Goal: Check status: Check status

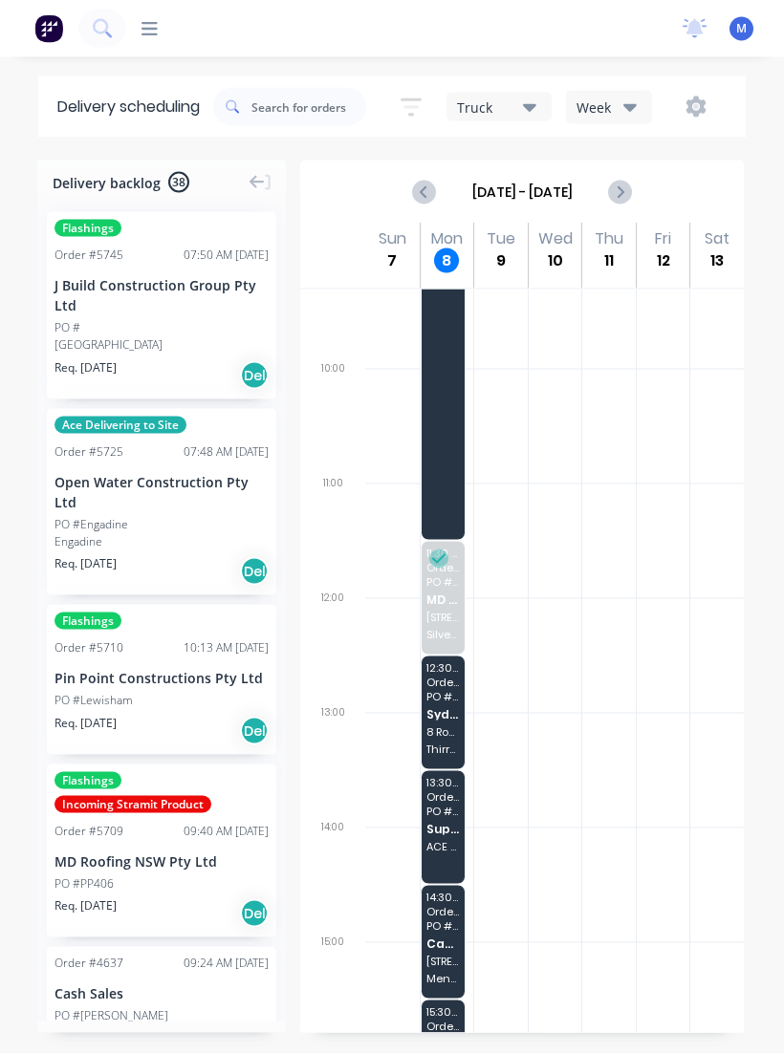
click at [446, 949] on span "Cash Sales" at bounding box center [442, 944] width 33 height 12
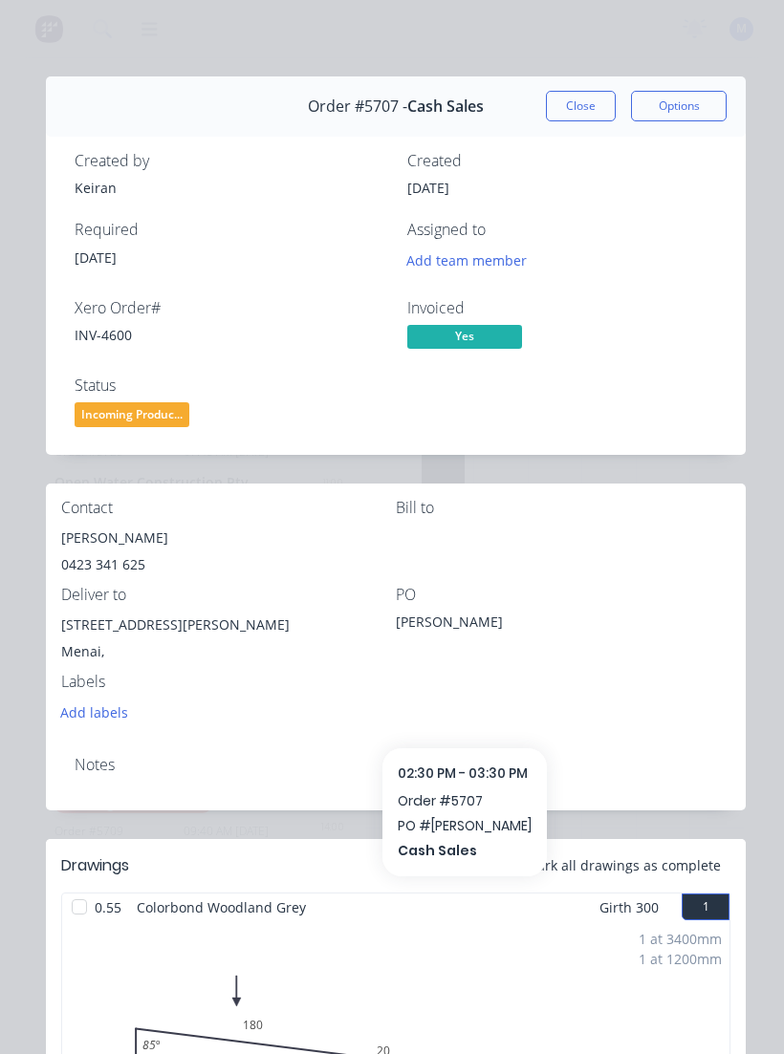
click at [593, 101] on button "Close" at bounding box center [581, 106] width 70 height 31
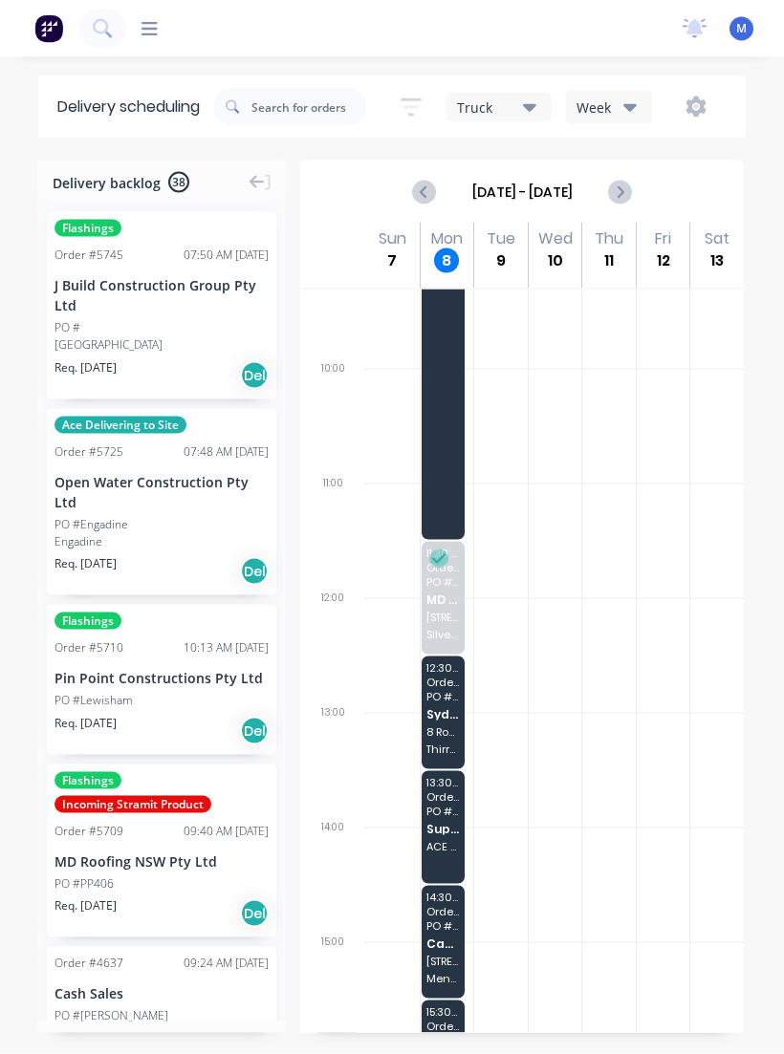
click at [464, 1040] on div "15:30 - 16:30 Order # 5721 PO # [PERSON_NAME] Sales 8 The [PERSON_NAME]" at bounding box center [444, 1028] width 44 height 55
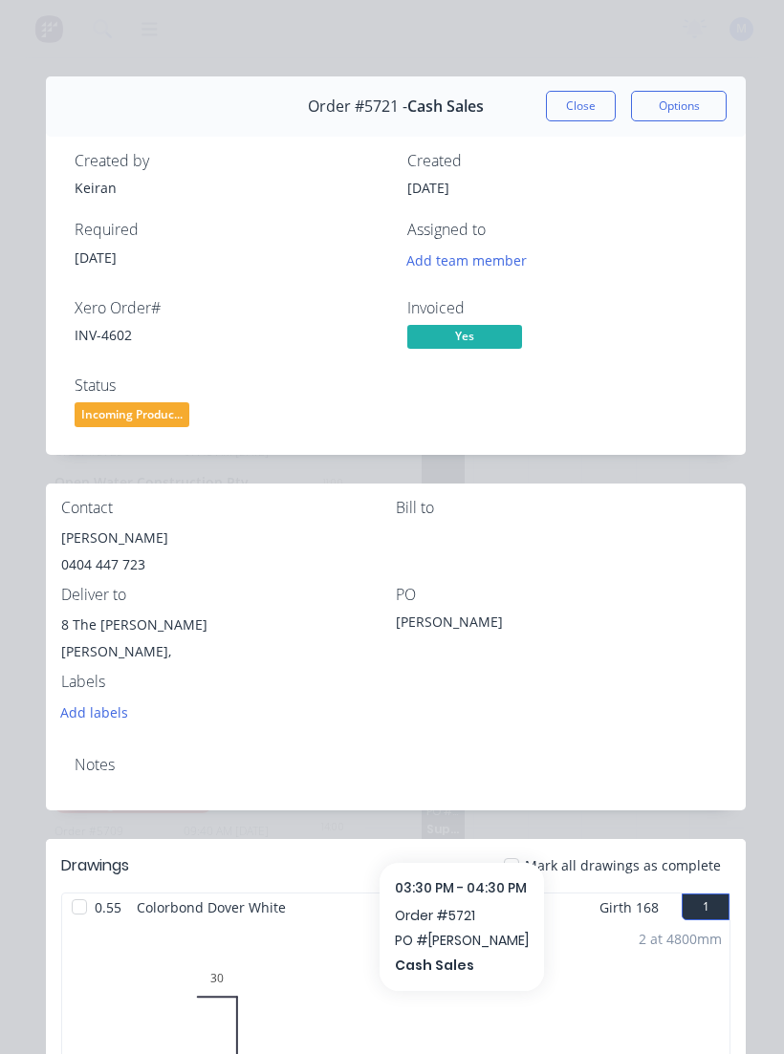
click at [582, 98] on button "Close" at bounding box center [581, 106] width 70 height 31
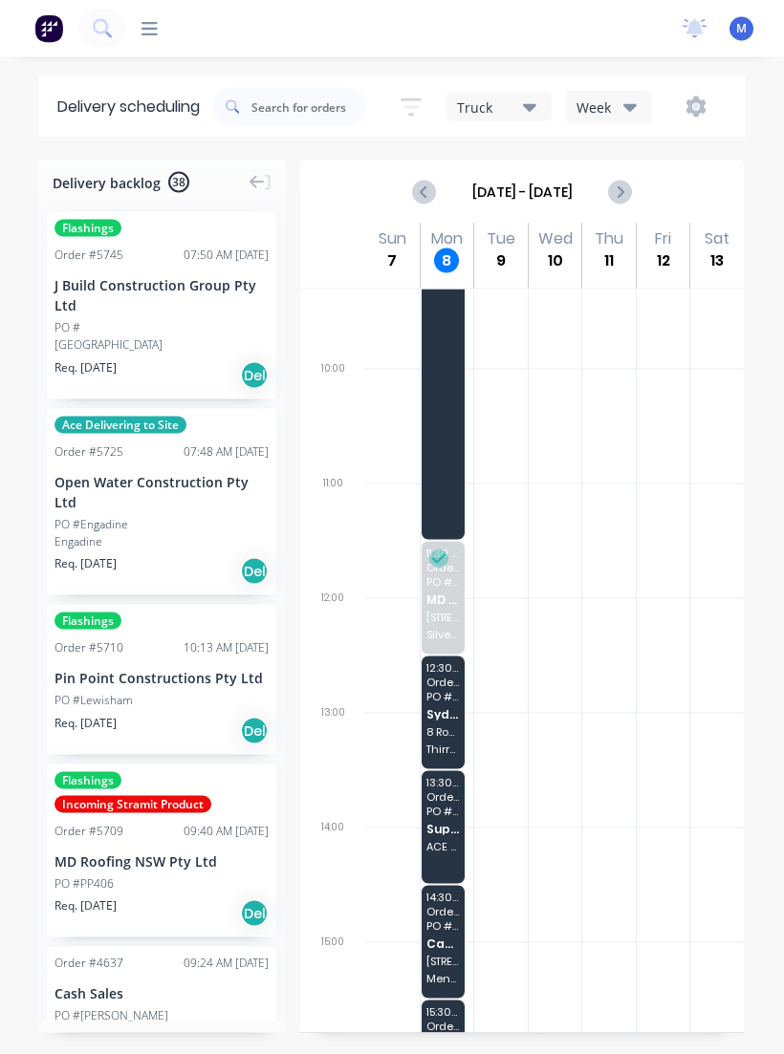
click at [442, 828] on span "Supplier Pick Ups" at bounding box center [442, 829] width 33 height 12
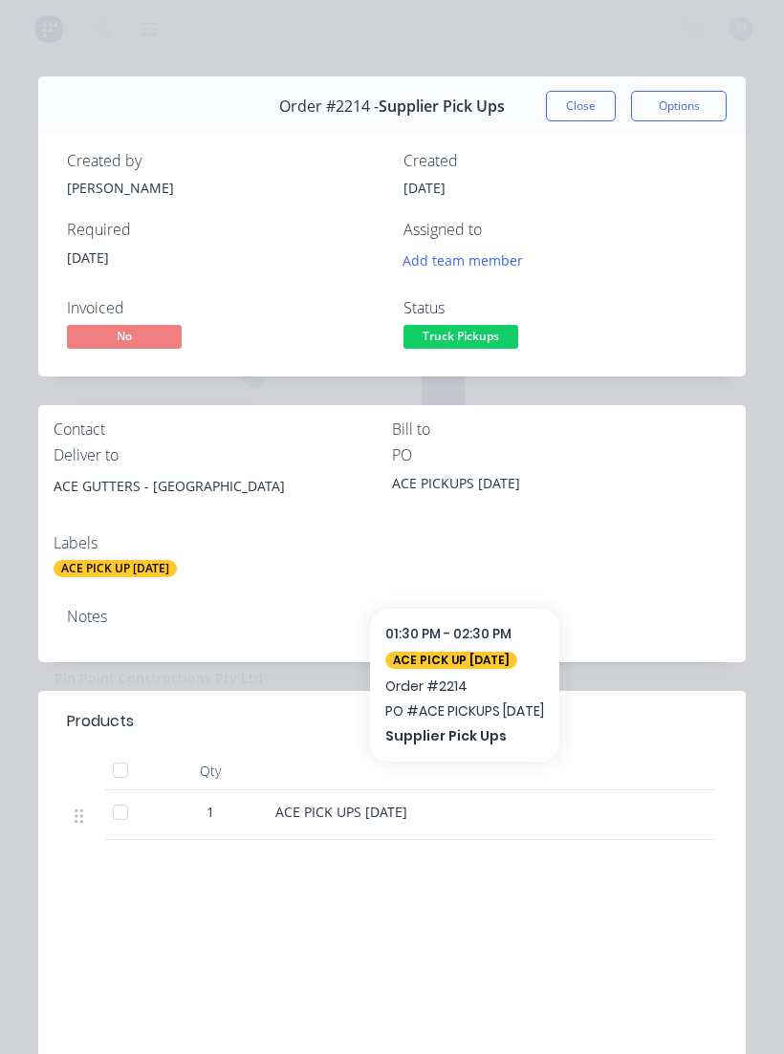
click at [588, 111] on button "Close" at bounding box center [581, 106] width 70 height 31
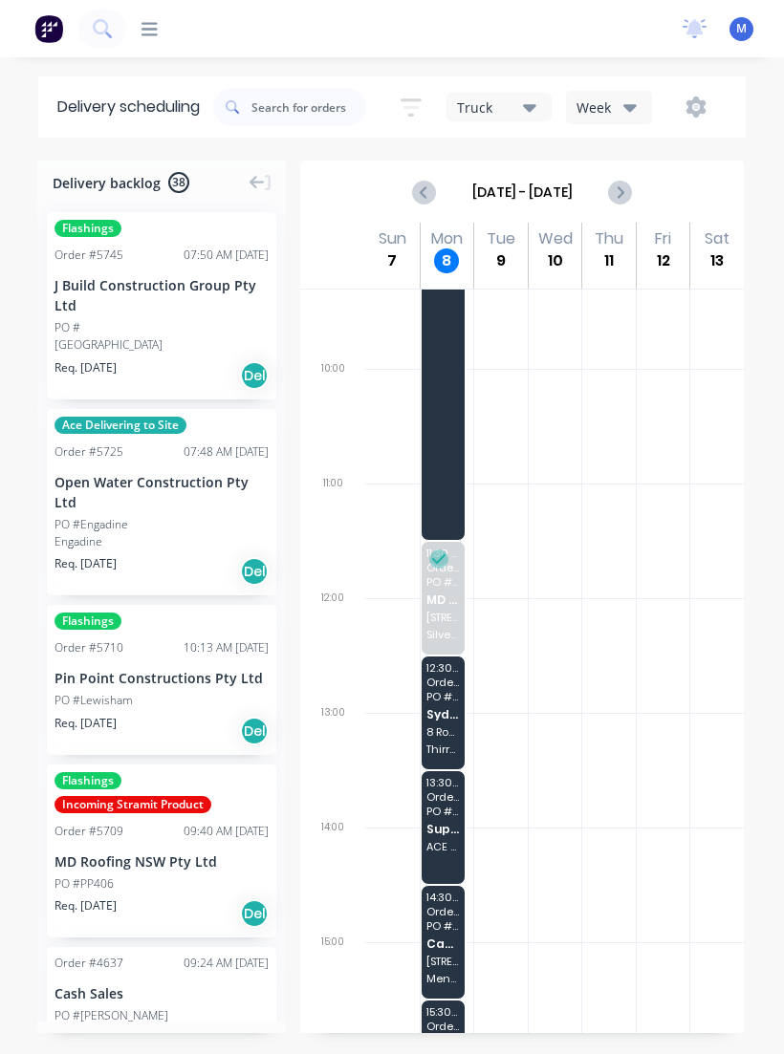
click at [451, 830] on span "Supplier Pick Ups" at bounding box center [442, 829] width 33 height 12
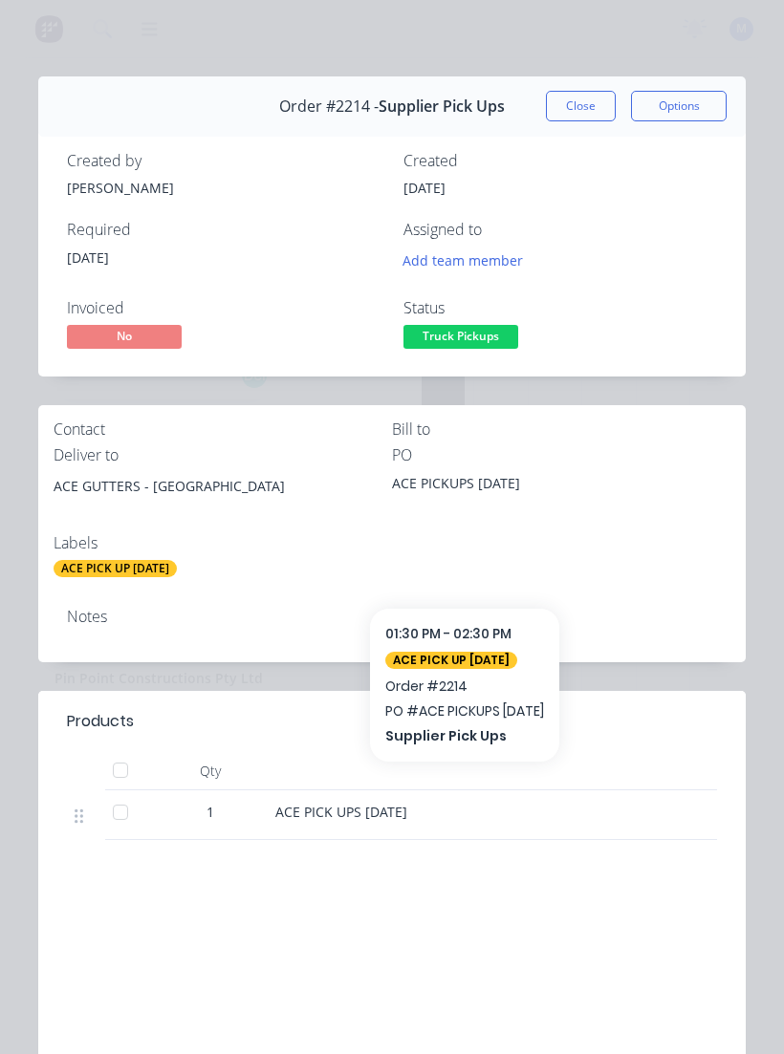
click at [587, 106] on button "Close" at bounding box center [581, 106] width 70 height 31
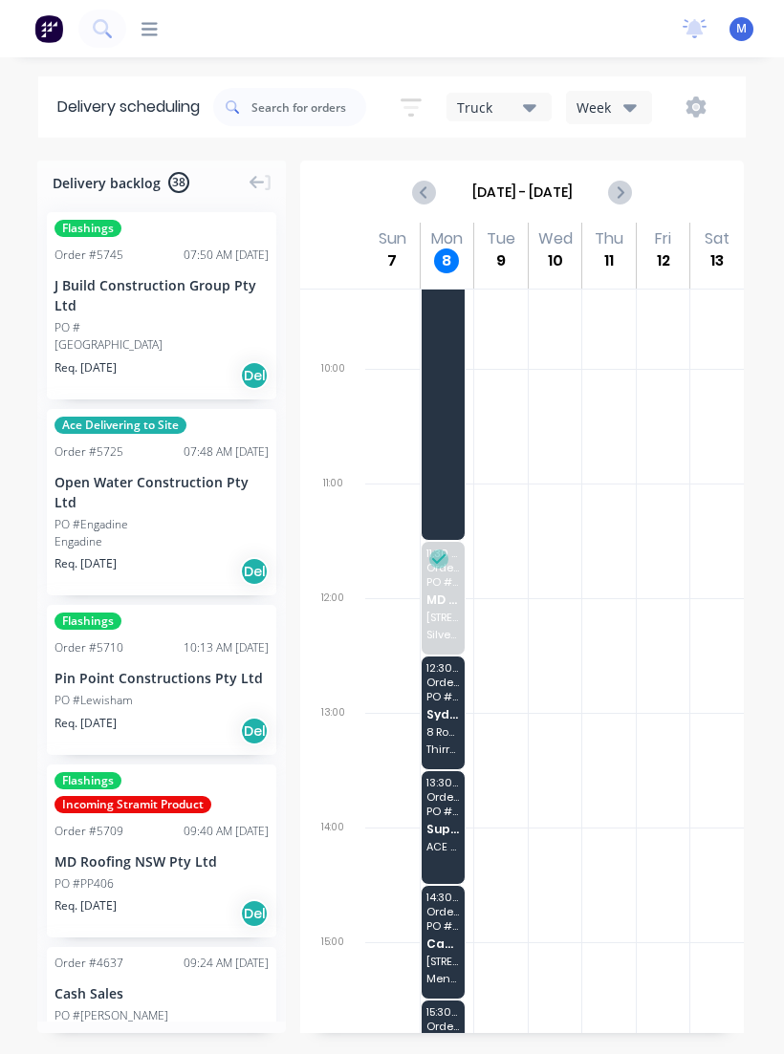
click at [456, 938] on span "Cash Sales" at bounding box center [442, 944] width 33 height 12
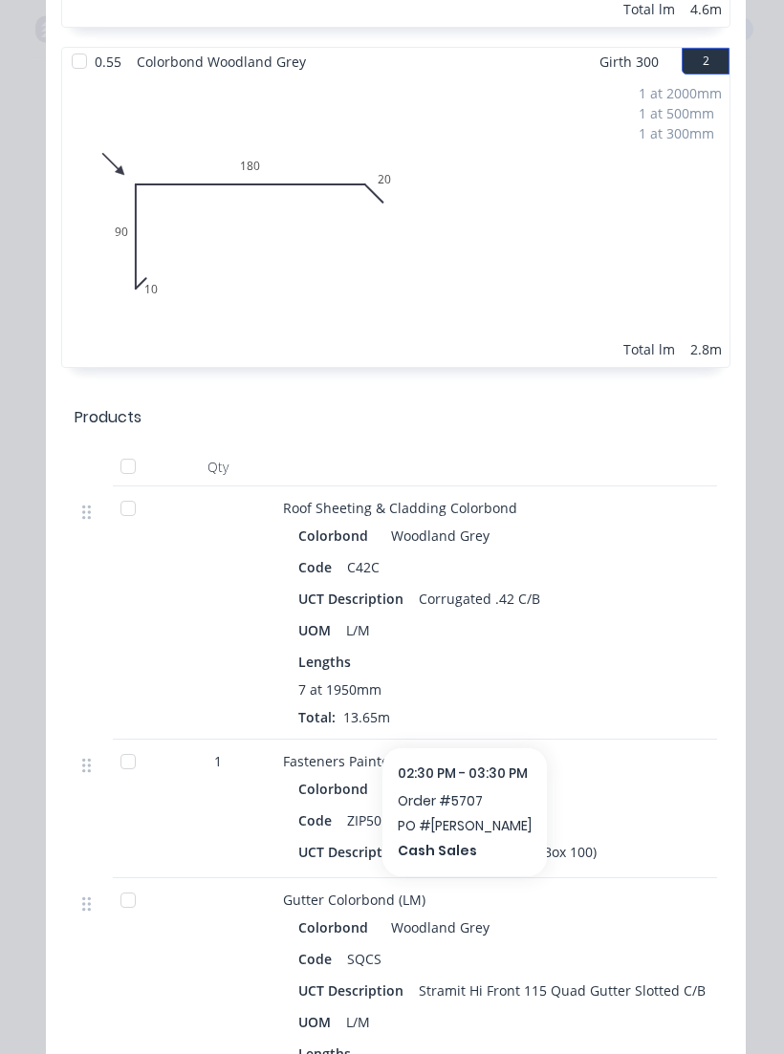
scroll to position [1197, 0]
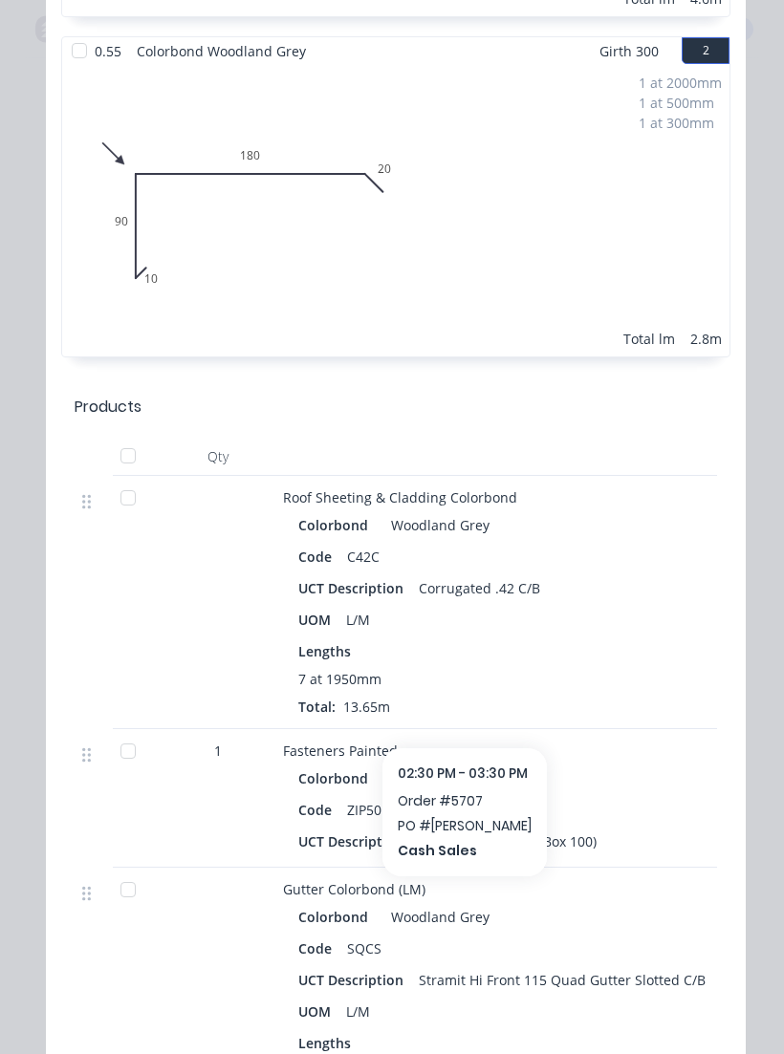
click at [130, 515] on div at bounding box center [128, 498] width 38 height 38
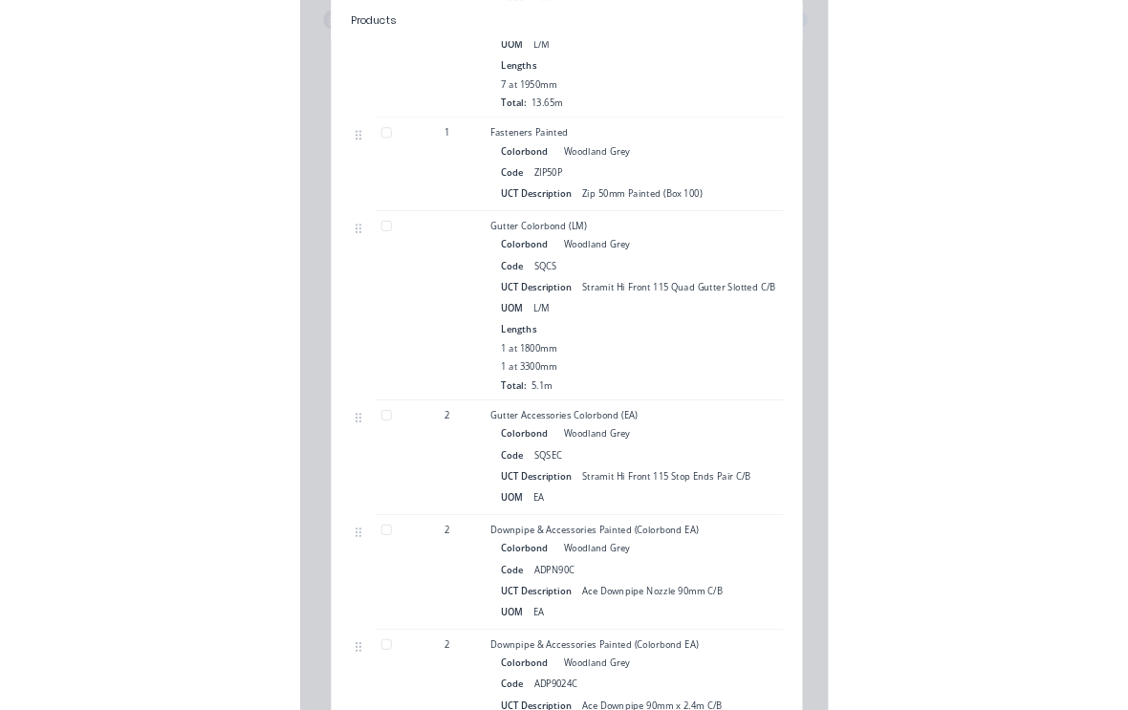
scroll to position [1750, 0]
